Goal: Obtain resource: Download file/media

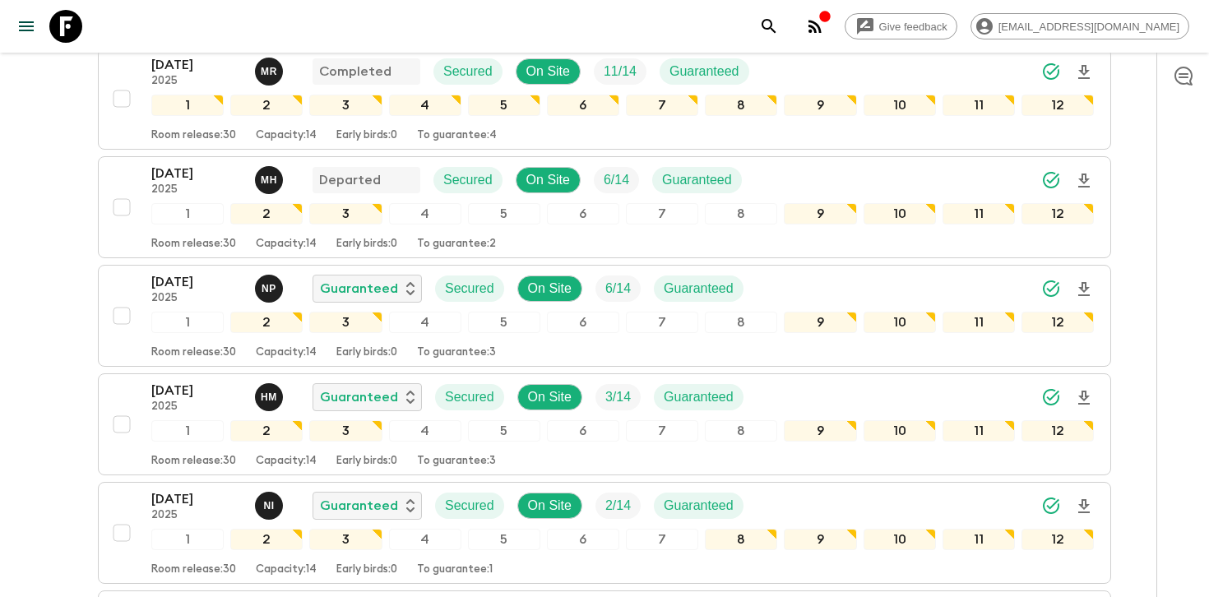
scroll to position [382, 0]
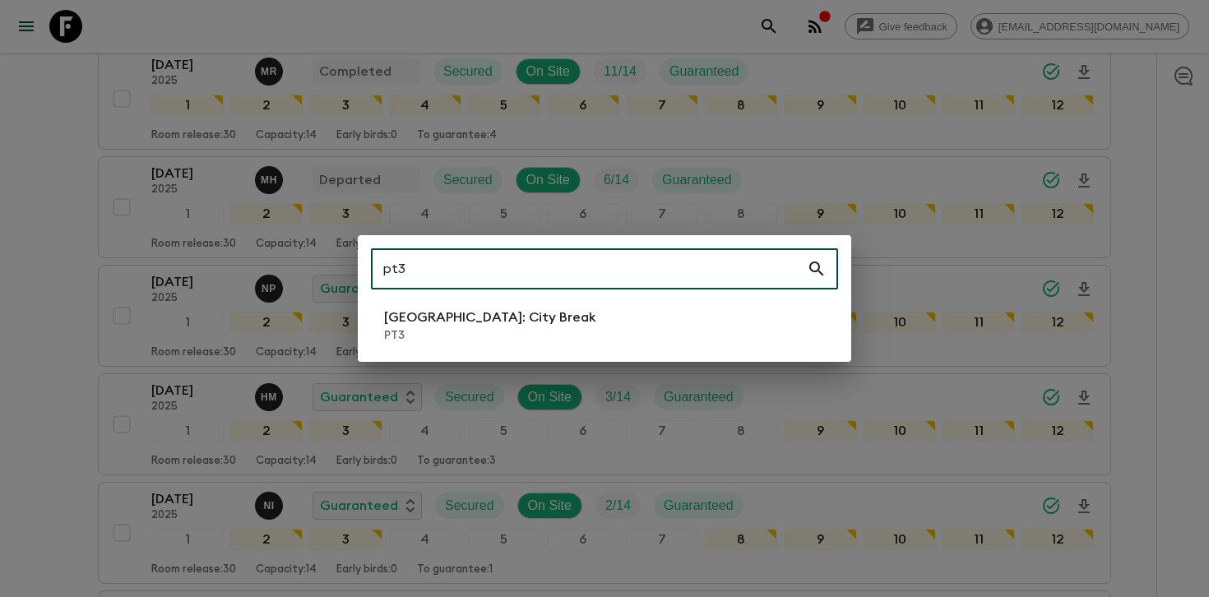
type input "pt3"
click at [529, 338] on li "[GEOGRAPHIC_DATA]: City Break PT3" at bounding box center [604, 326] width 467 height 46
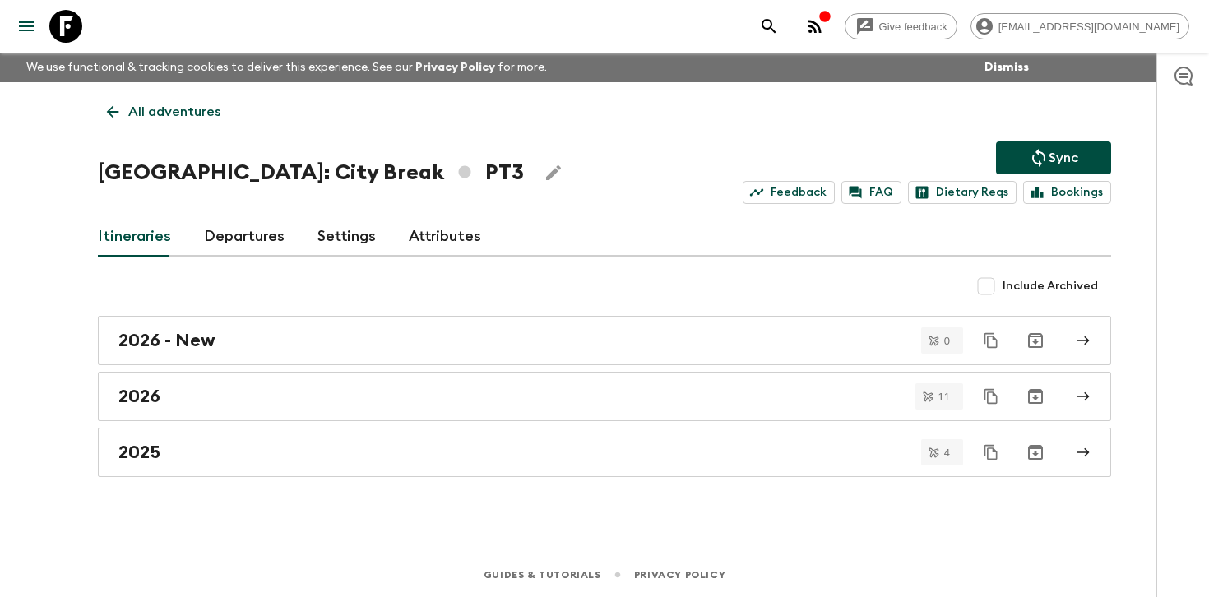
click at [280, 240] on link "Departures" at bounding box center [244, 236] width 81 height 39
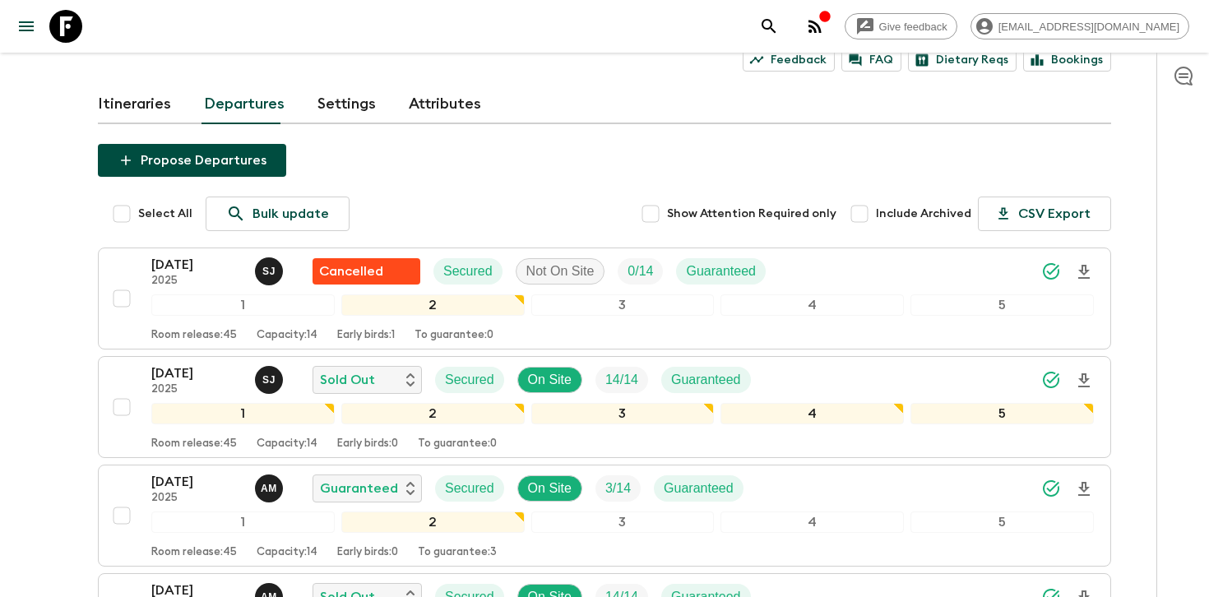
scroll to position [133, 0]
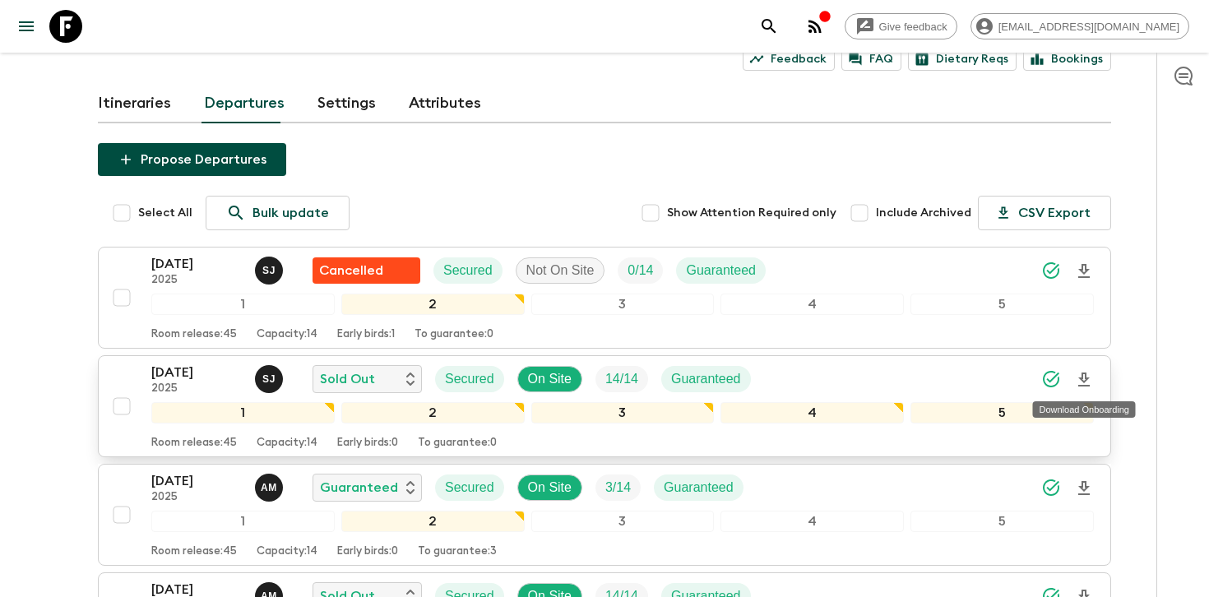
click at [1090, 382] on icon "Download Onboarding" at bounding box center [1084, 380] width 20 height 20
